Goal: Task Accomplishment & Management: Manage account settings

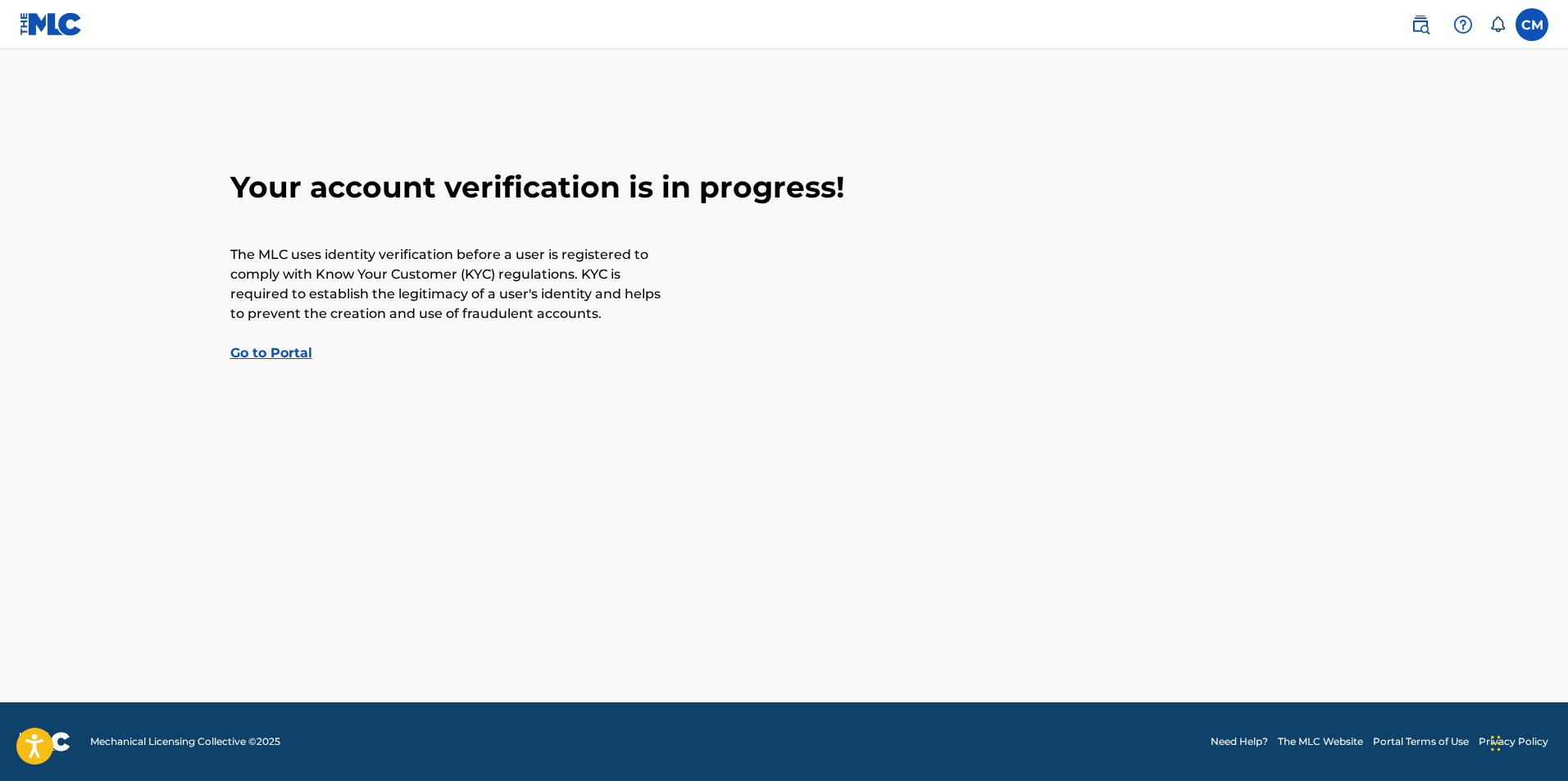
click at [285, 357] on link "Go to Portal" at bounding box center [271, 353] width 82 height 16
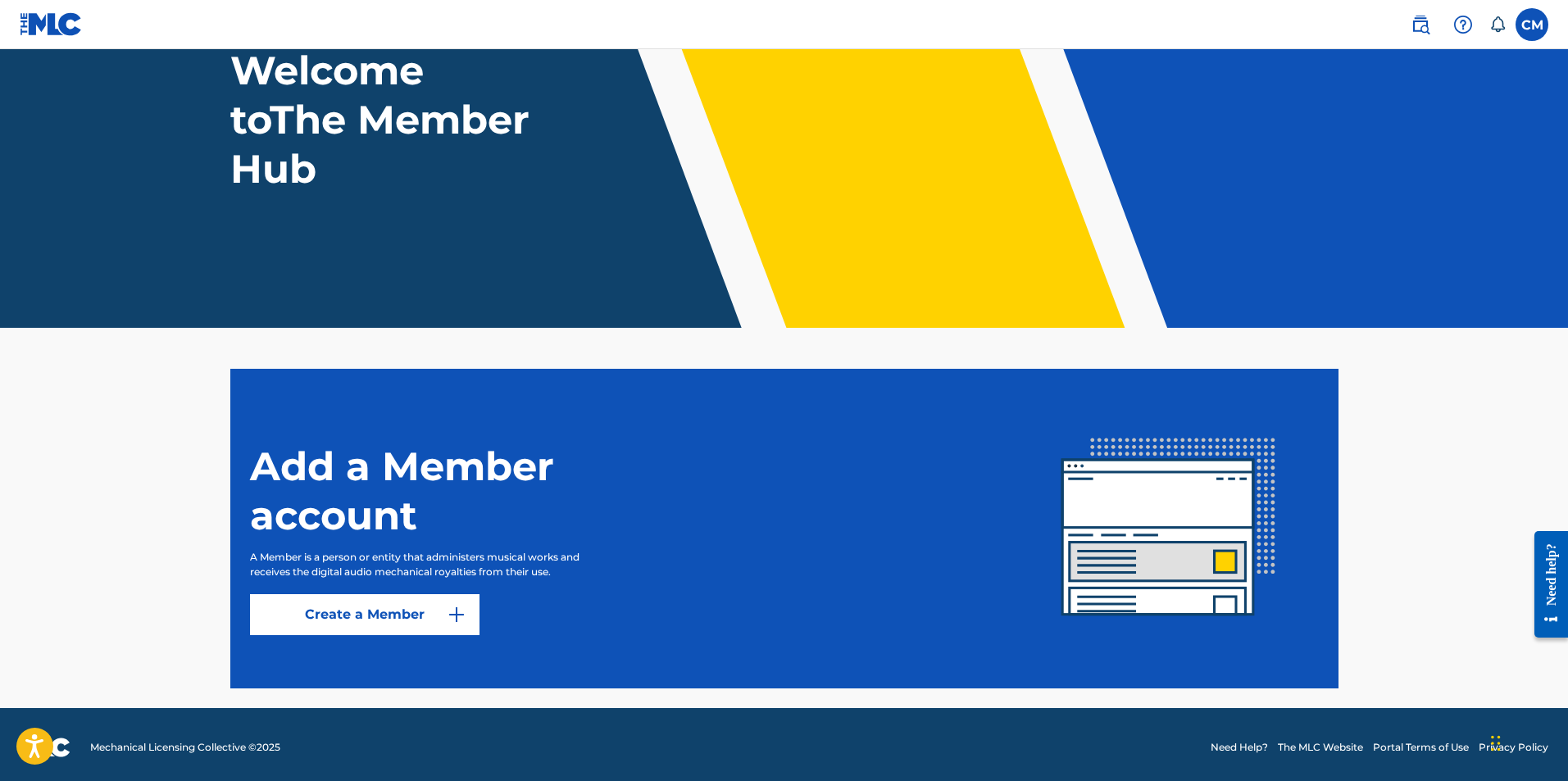
scroll to position [129, 0]
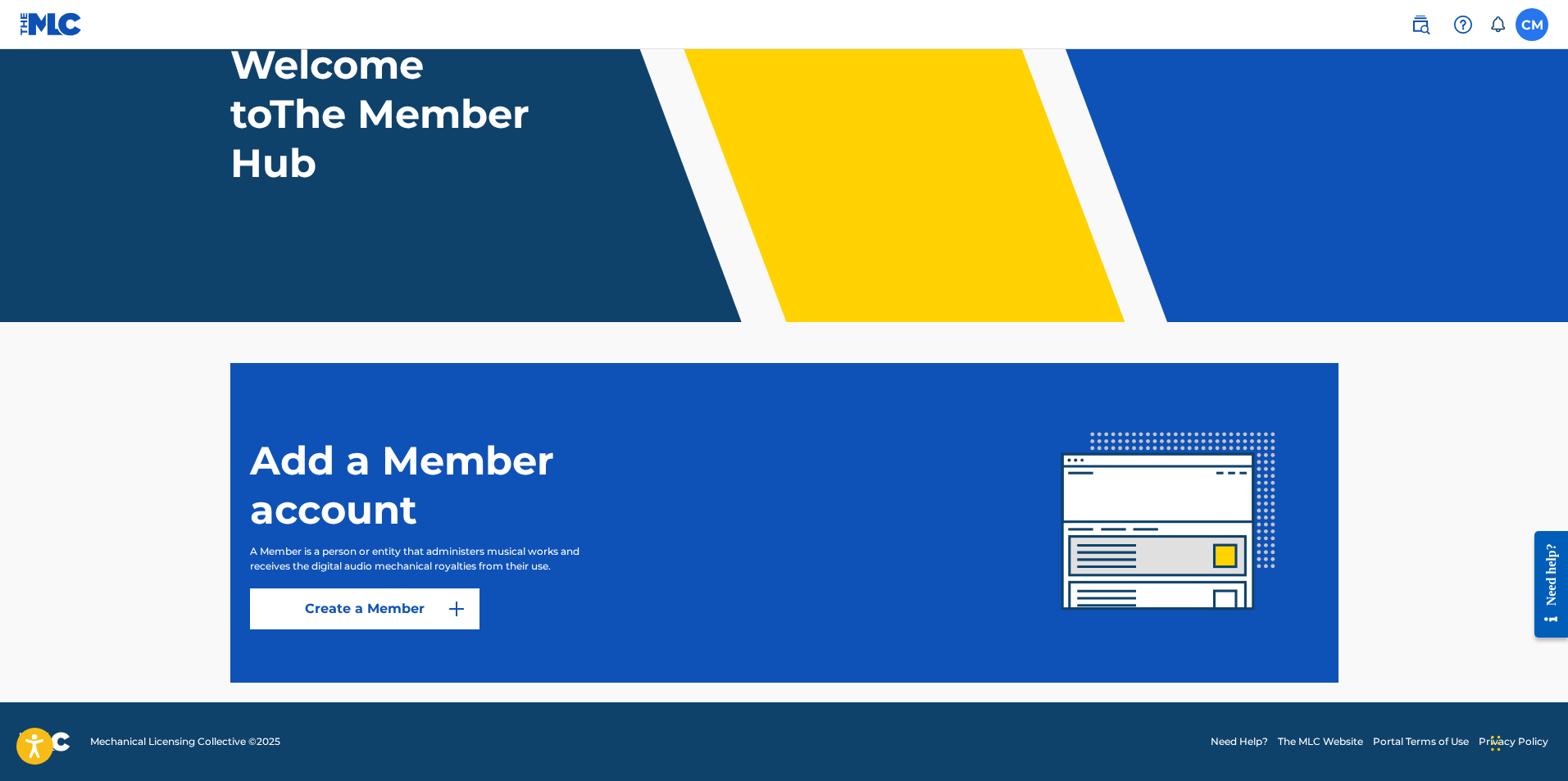
click at [1536, 32] on label at bounding box center [1531, 24] width 33 height 33
click at [1531, 25] on input "CM [PERSON_NAME] [PERSON_NAME][EMAIL_ADDRESS][DOMAIN_NAME] Notification Prefere…" at bounding box center [1531, 25] width 0 height 0
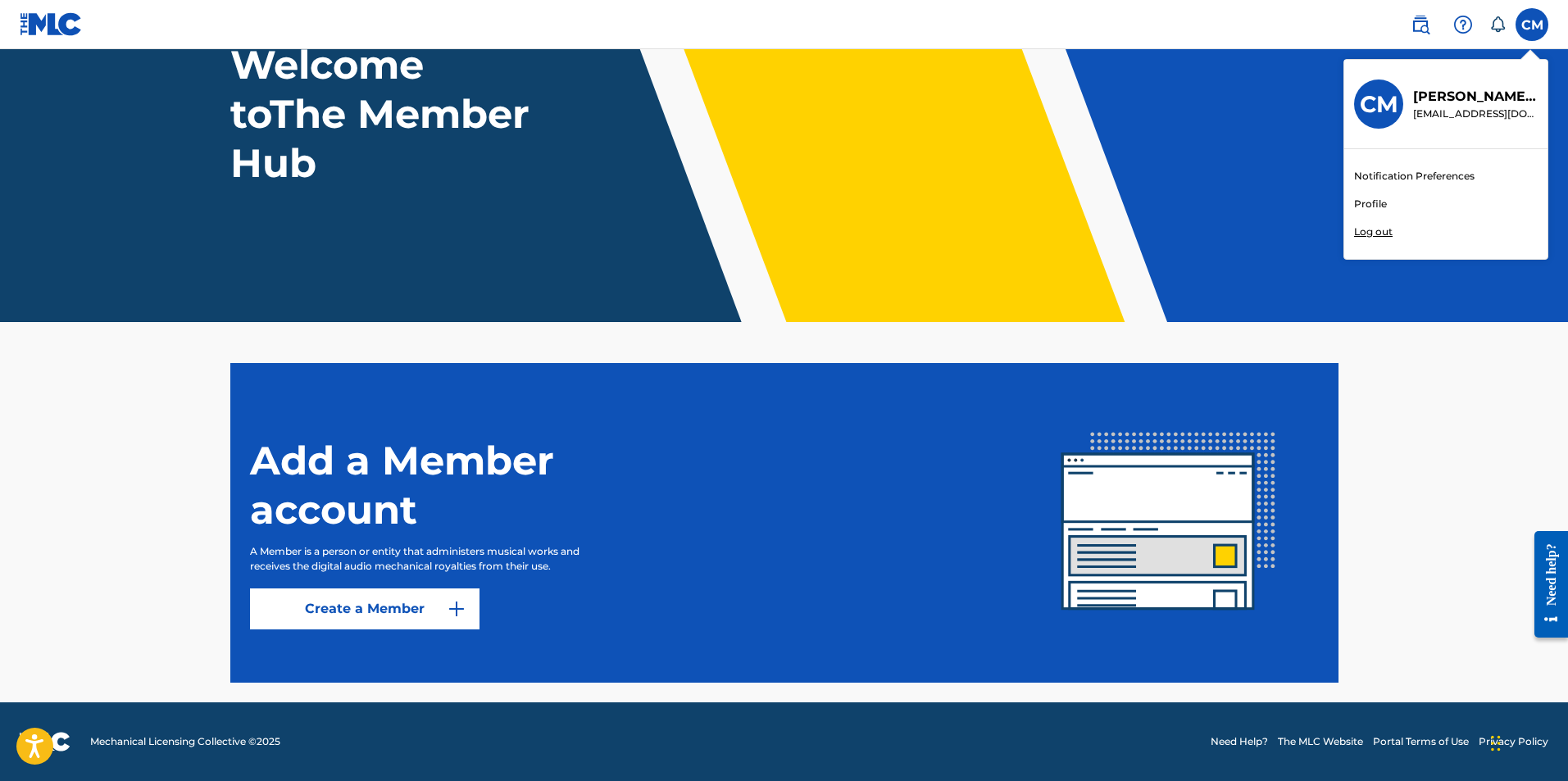
click at [552, 347] on main "Welcome to The Member Hub Add a Member account A Member is a person or entity t…" at bounding box center [784, 312] width 1568 height 782
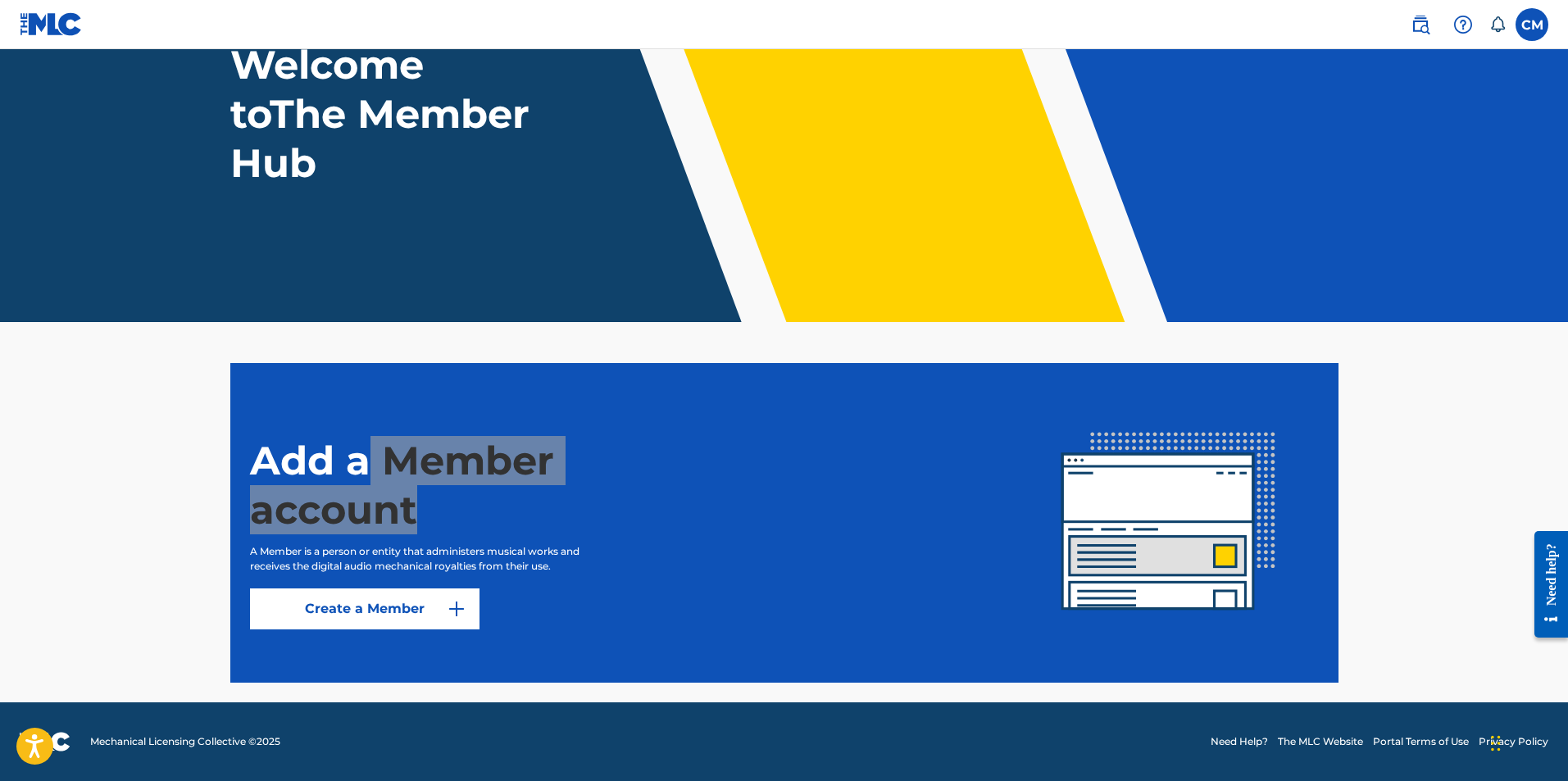
drag, startPoint x: 420, startPoint y: 509, endPoint x: 374, endPoint y: 386, distance: 131.3
click at [374, 386] on section "Add a Member account A Member is a person or entity that administers musical wo…" at bounding box center [784, 523] width 1108 height 320
